Goal: Task Accomplishment & Management: Use online tool/utility

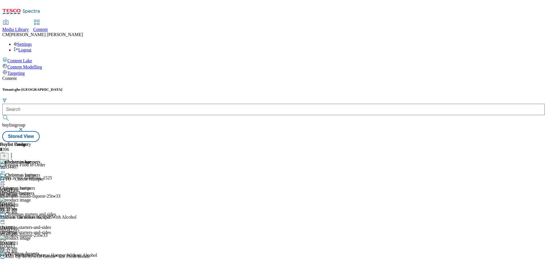
scroll to position [57, 0]
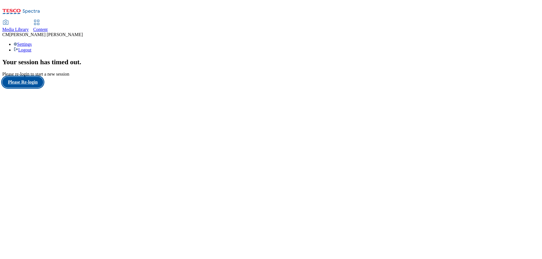
drag, startPoint x: 45, startPoint y: 167, endPoint x: 44, endPoint y: 164, distance: 3.3
click at [45, 88] on div "Your session has timed out . Please re-login to start a new session Please Re-l…" at bounding box center [271, 72] width 538 height 29
click at [43, 88] on button "Please Re-login" at bounding box center [22, 82] width 41 height 11
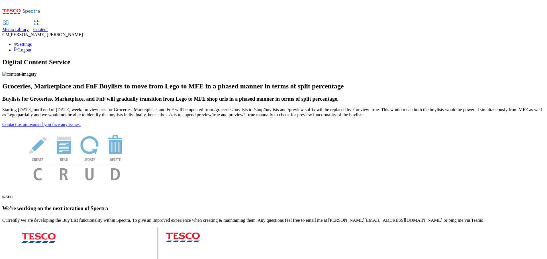
click at [48, 27] on span "Content" at bounding box center [40, 29] width 15 height 5
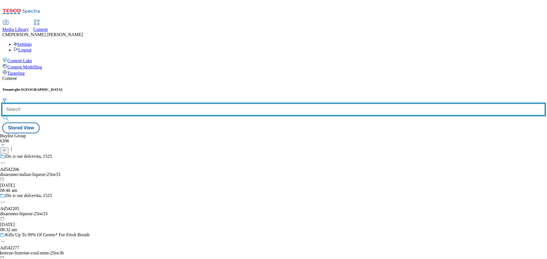
click at [128, 104] on input "text" at bounding box center [273, 109] width 542 height 11
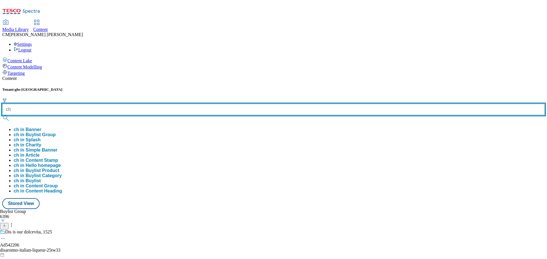
type input "c"
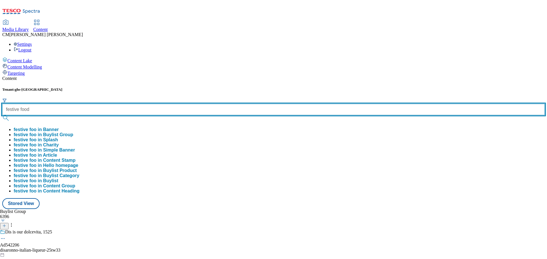
type input "festive food"
click at [2, 115] on button "submit" at bounding box center [6, 118] width 8 height 6
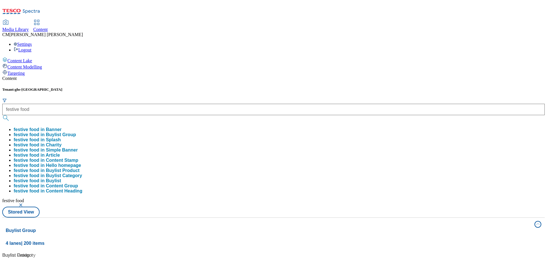
click at [218, 76] on div "Content" at bounding box center [273, 78] width 542 height 5
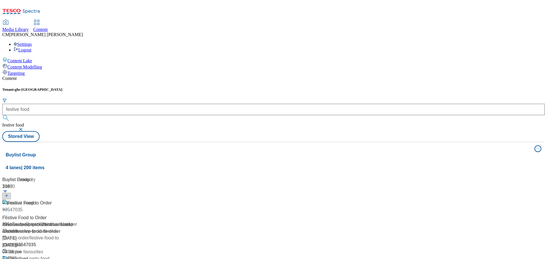
click at [125, 200] on div "Festive Food to Order Festive Food to Order / festive-food-to-order [DATE] 12:0…" at bounding box center [63, 224] width 122 height 49
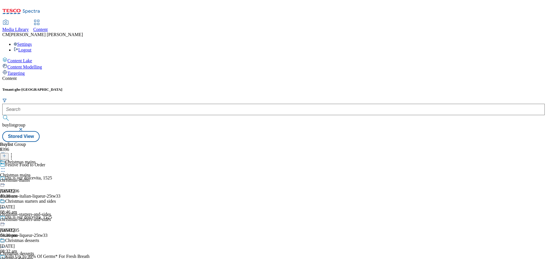
scroll to position [85, 0]
click at [69, 257] on div "christmas-desserts" at bounding box center [34, 259] width 69 height 5
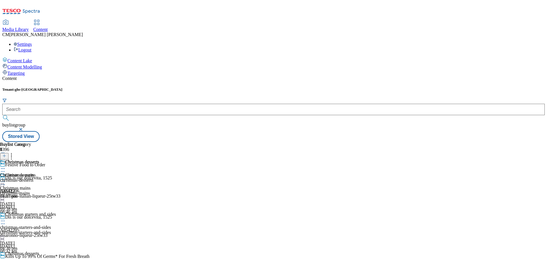
click at [39, 178] on div "christmas-desserts" at bounding box center [19, 180] width 39 height 5
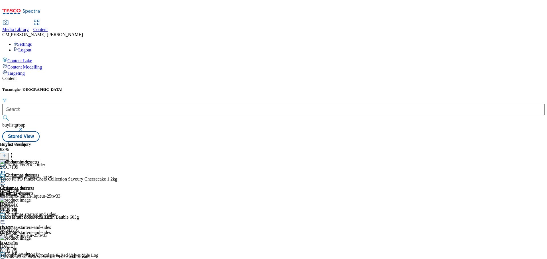
click at [6, 258] on icon at bounding box center [3, 261] width 6 height 6
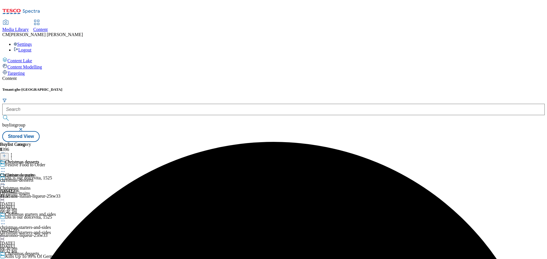
click at [6, 258] on icon at bounding box center [3, 261] width 6 height 6
click at [39, 160] on div "Christmas desserts Christmas desserts christmas-desserts [DATE] 11:51 am" at bounding box center [19, 179] width 39 height 39
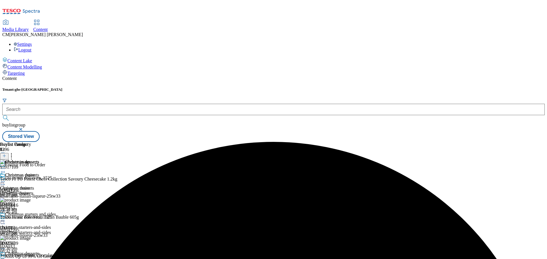
click at [14, 152] on icon at bounding box center [12, 155] width 6 height 6
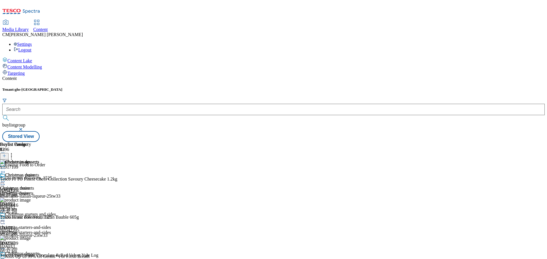
click at [6, 170] on icon at bounding box center [3, 173] width 6 height 6
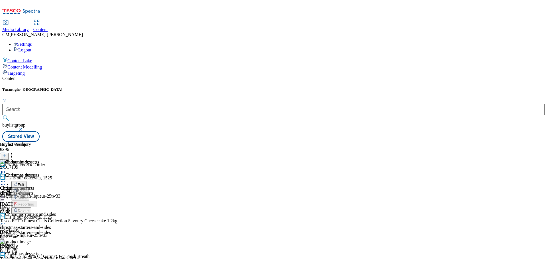
click at [31, 208] on button "Delete" at bounding box center [21, 211] width 20 height 7
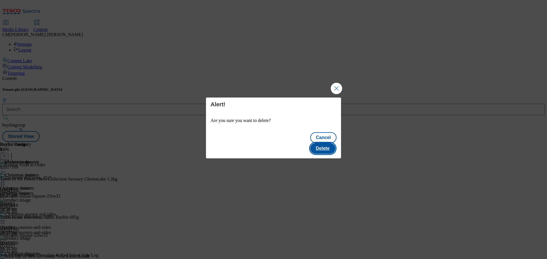
click at [325, 145] on button "Delete" at bounding box center [322, 148] width 25 height 11
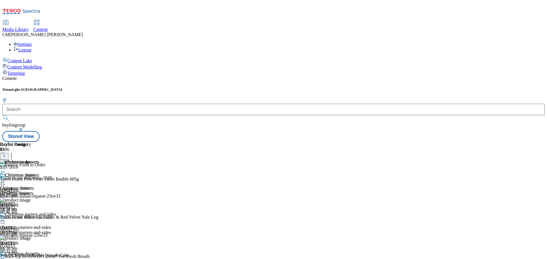
click at [6, 179] on icon at bounding box center [3, 182] width 6 height 6
click at [31, 218] on span "Preview" at bounding box center [24, 220] width 13 height 4
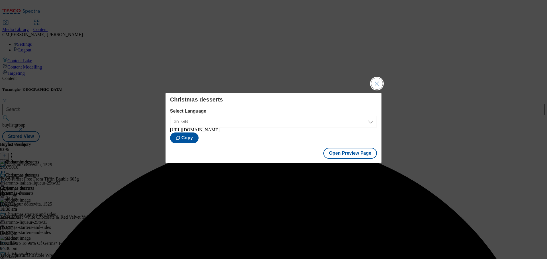
click at [376, 84] on button "Close Modal" at bounding box center [376, 83] width 11 height 11
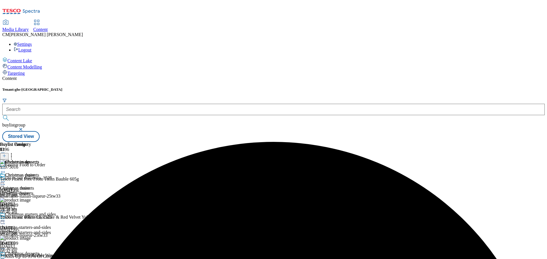
click at [2, 182] on circle at bounding box center [1, 182] width 1 height 1
click at [30, 238] on span "Publish" at bounding box center [24, 240] width 13 height 4
